Goal: Task Accomplishment & Management: Complete application form

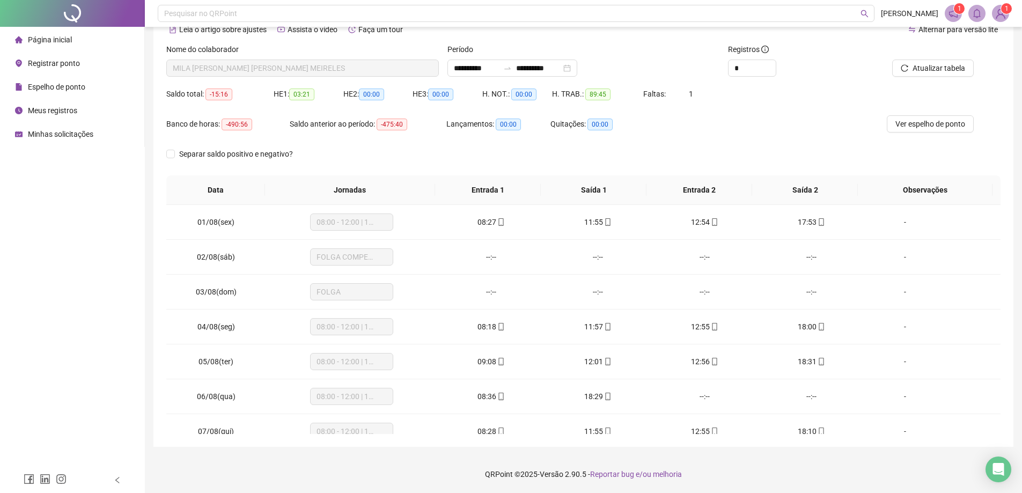
scroll to position [399, 0]
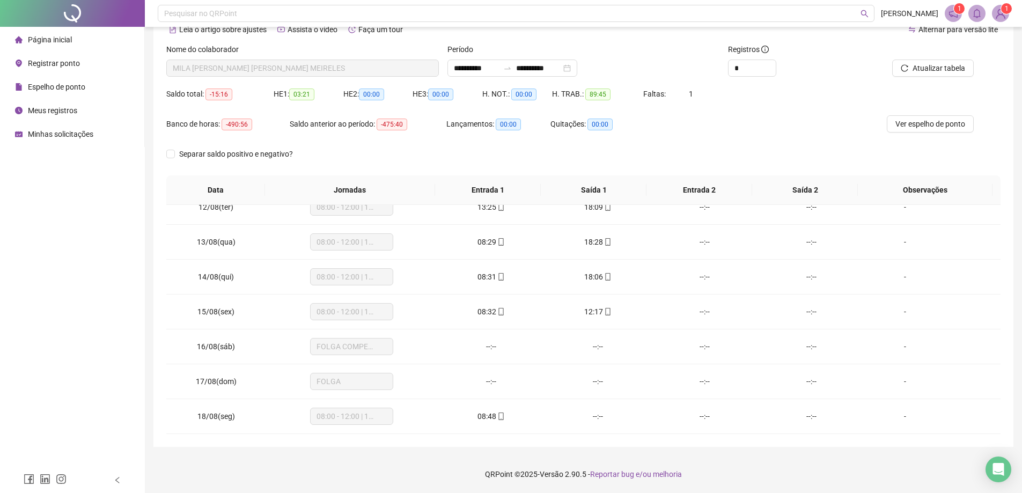
click at [59, 64] on span "Registrar ponto" at bounding box center [54, 63] width 52 height 9
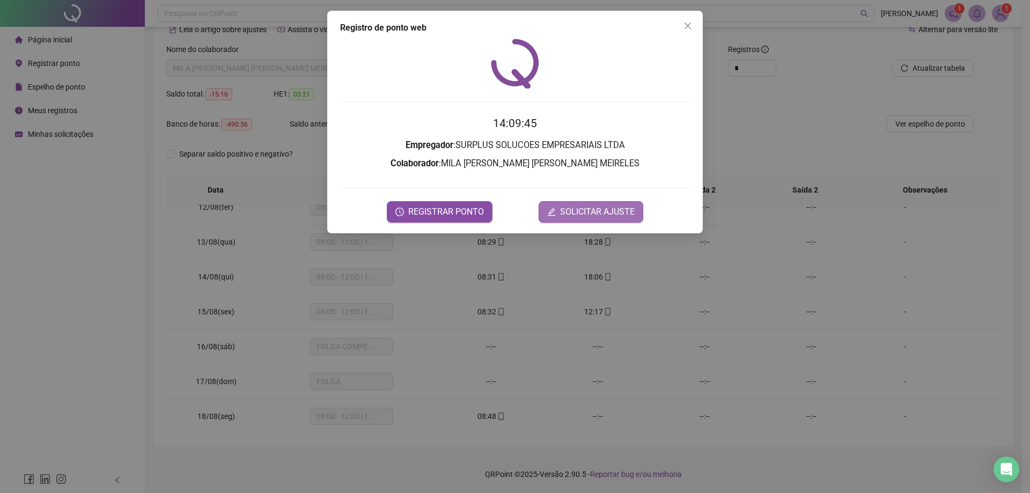
click at [591, 205] on span "SOLICITAR AJUSTE" at bounding box center [597, 211] width 75 height 13
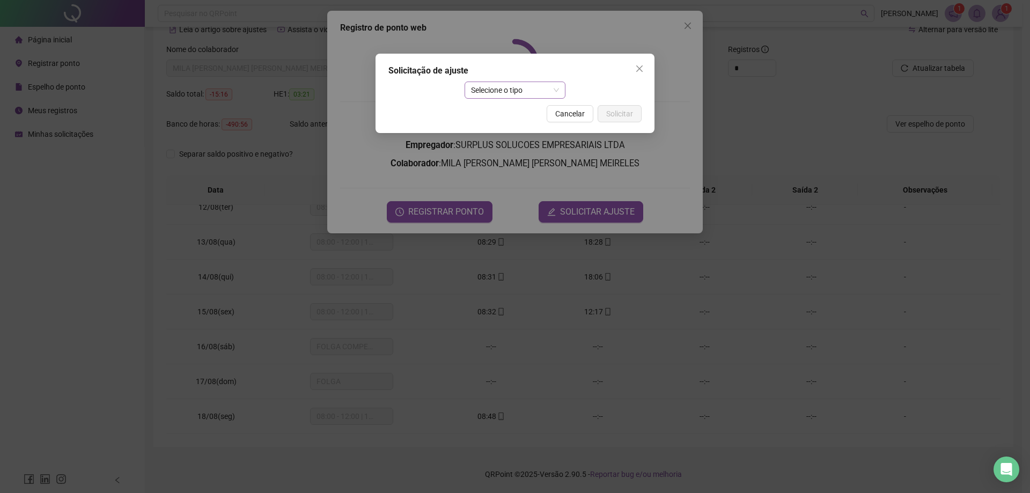
click at [512, 91] on span "Selecione o tipo" at bounding box center [515, 90] width 89 height 16
click at [501, 111] on div "Ajuste manual" at bounding box center [515, 112] width 84 height 12
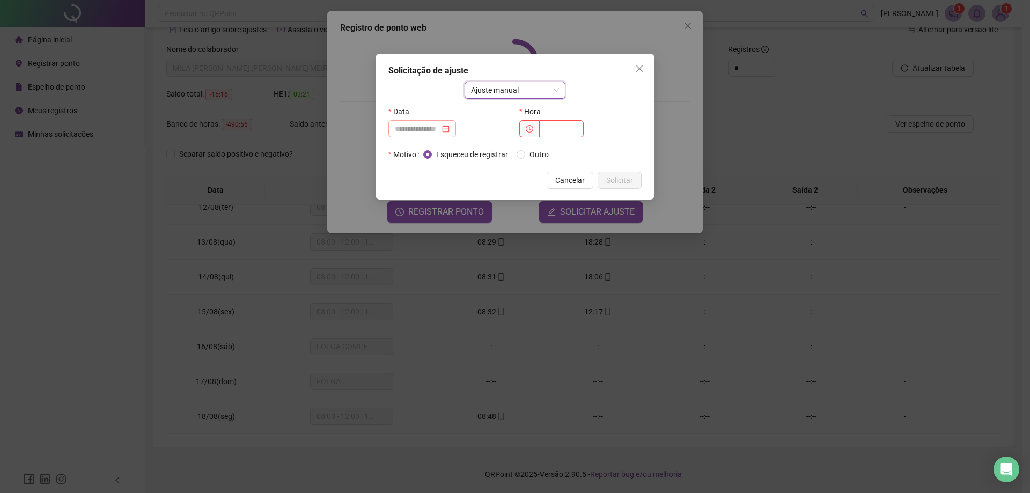
click at [437, 136] on div at bounding box center [422, 128] width 68 height 17
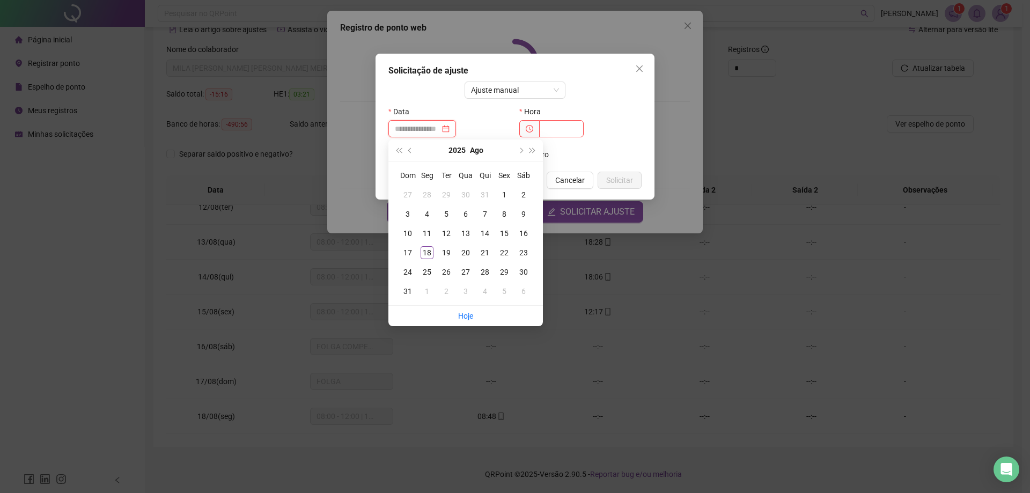
click at [438, 129] on input at bounding box center [417, 129] width 45 height 12
type input "**********"
click at [427, 249] on div "18" at bounding box center [427, 252] width 13 height 13
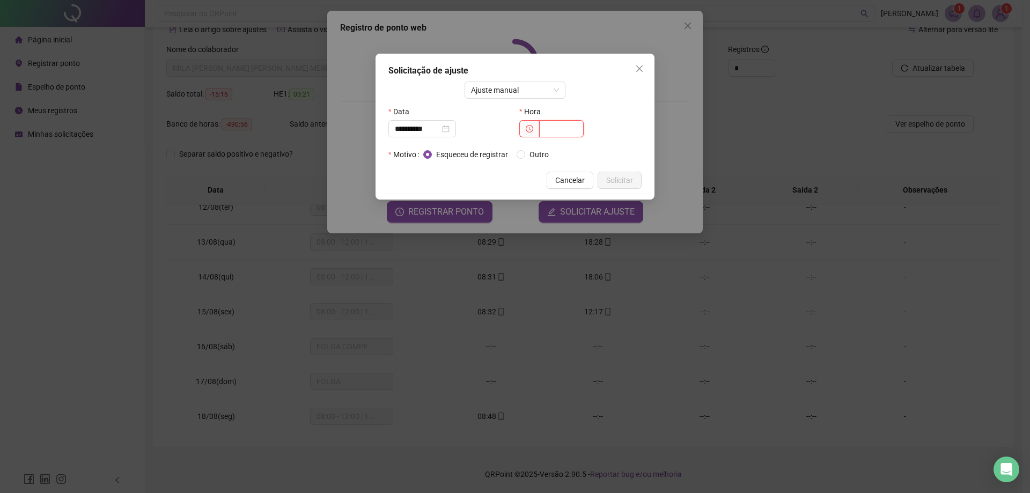
click at [550, 126] on input "text" at bounding box center [561, 128] width 45 height 17
type input "*****"
click at [619, 178] on span "Solicitar" at bounding box center [619, 180] width 27 height 12
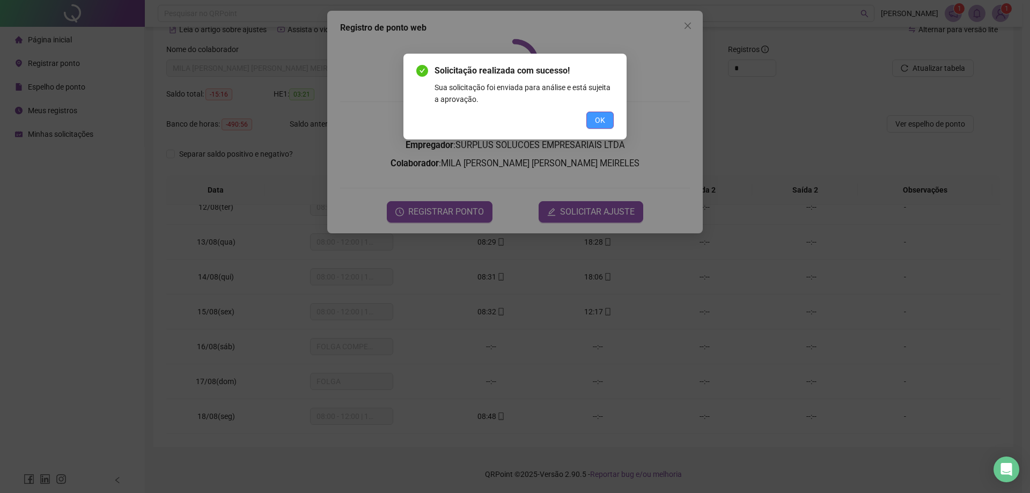
click at [606, 116] on button "OK" at bounding box center [599, 120] width 27 height 17
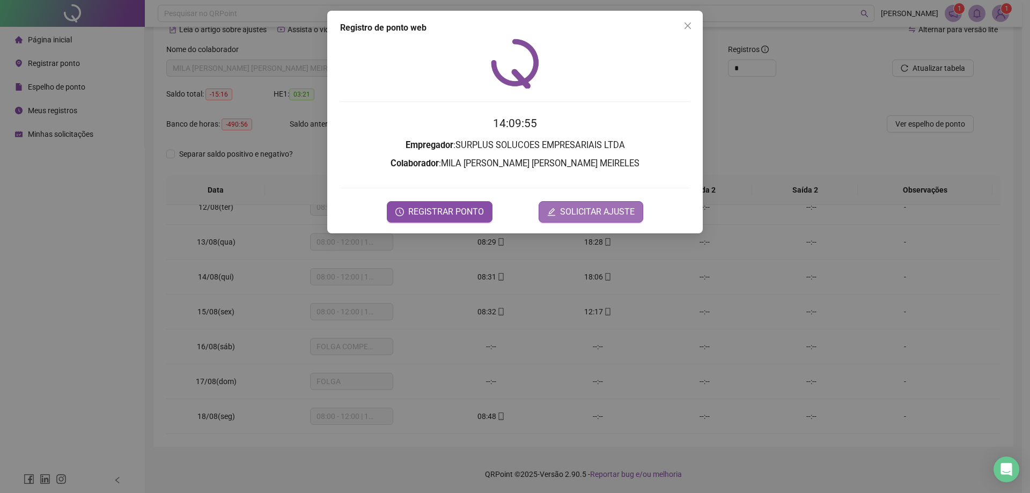
click at [601, 208] on span "SOLICITAR AJUSTE" at bounding box center [597, 211] width 75 height 13
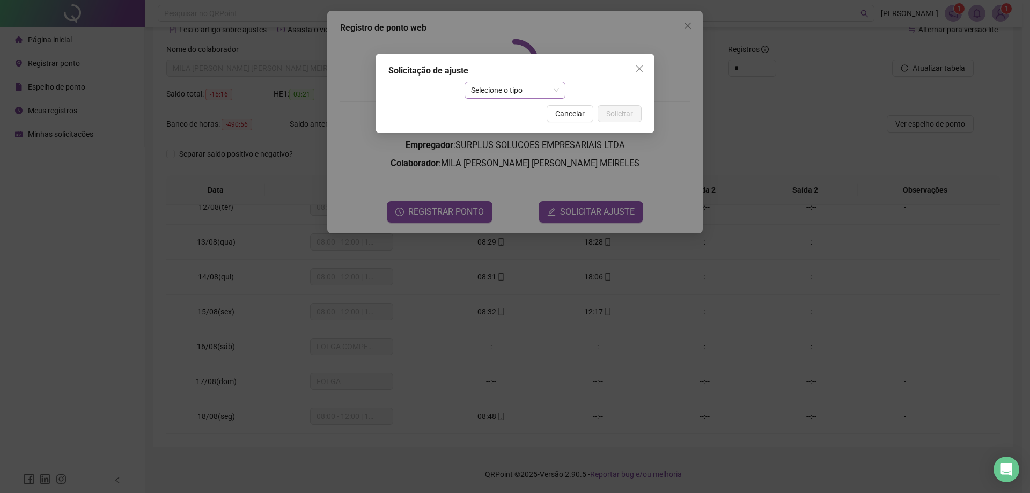
click at [479, 95] on span "Selecione o tipo" at bounding box center [515, 90] width 89 height 16
click at [504, 112] on div "Ajuste manual" at bounding box center [515, 112] width 84 height 12
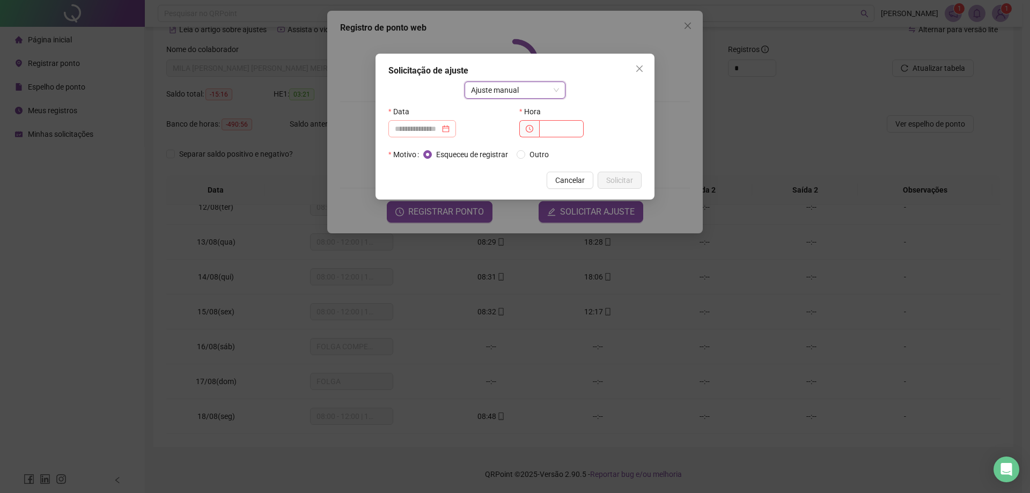
click at [431, 135] on div at bounding box center [422, 128] width 68 height 17
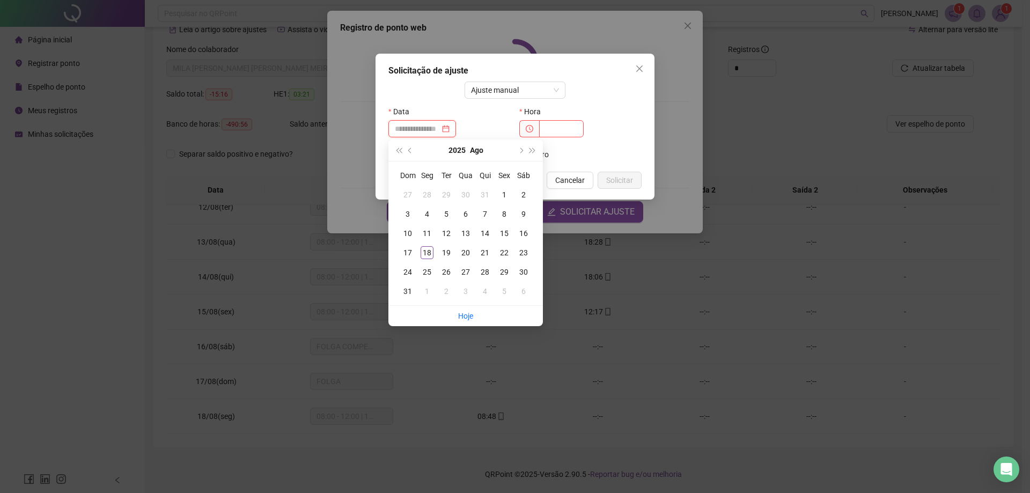
click at [423, 121] on div at bounding box center [422, 128] width 68 height 17
type input "**********"
click at [429, 255] on div "18" at bounding box center [427, 252] width 13 height 13
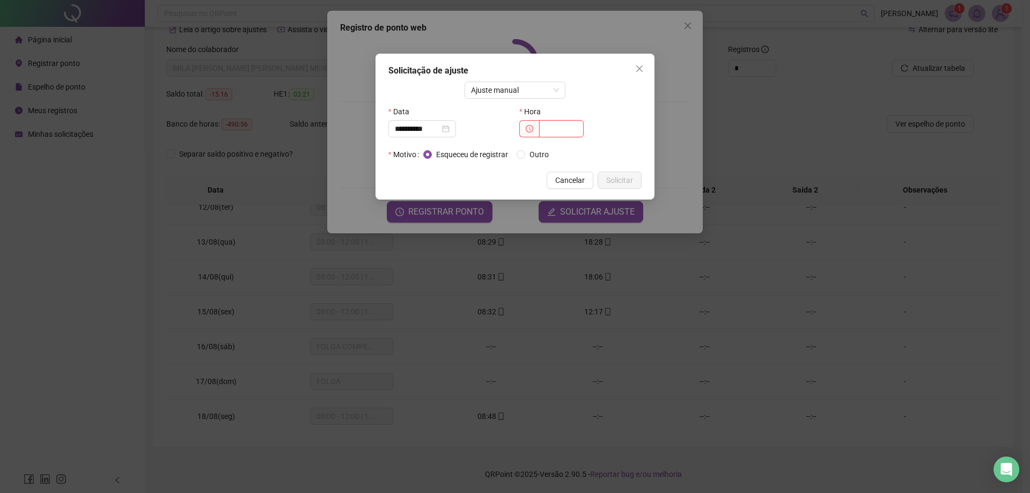
click at [550, 130] on input "text" at bounding box center [561, 128] width 45 height 17
type input "*****"
click at [618, 185] on span "Solicitar" at bounding box center [619, 180] width 27 height 12
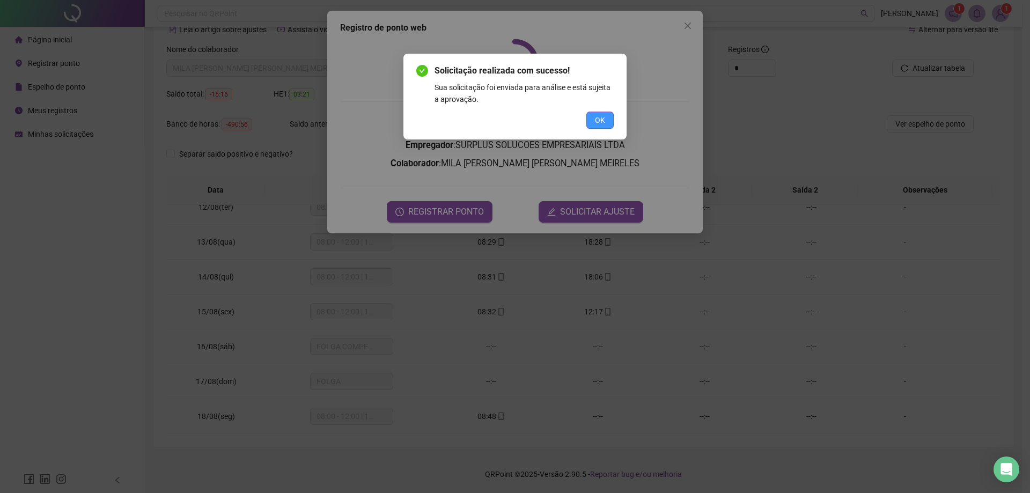
click at [603, 117] on span "OK" at bounding box center [600, 120] width 10 height 12
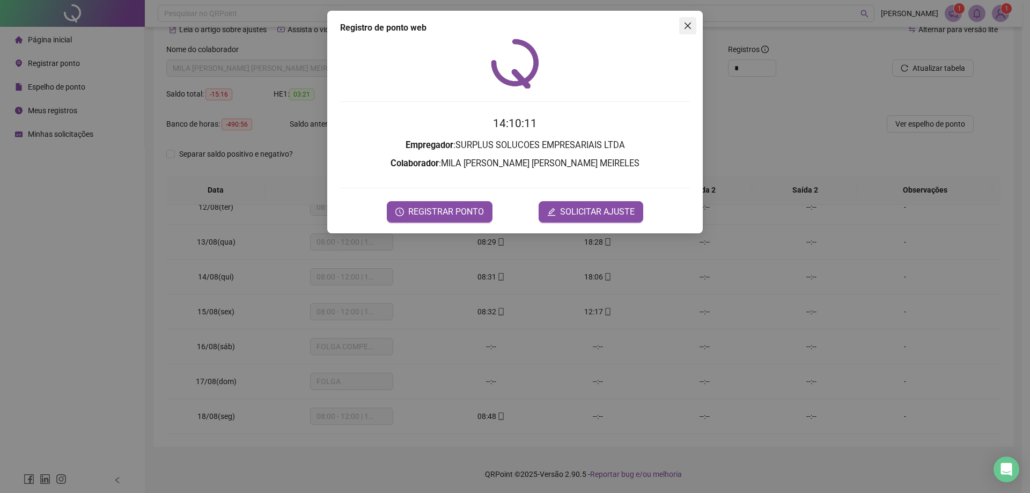
click at [688, 22] on icon "close" at bounding box center [688, 25] width 9 height 9
